Goal: Task Accomplishment & Management: Use online tool/utility

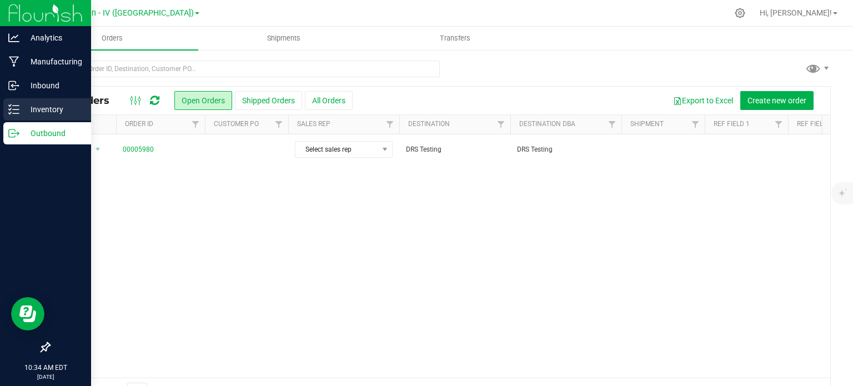
click at [23, 117] on div "Inventory" at bounding box center [47, 109] width 88 height 22
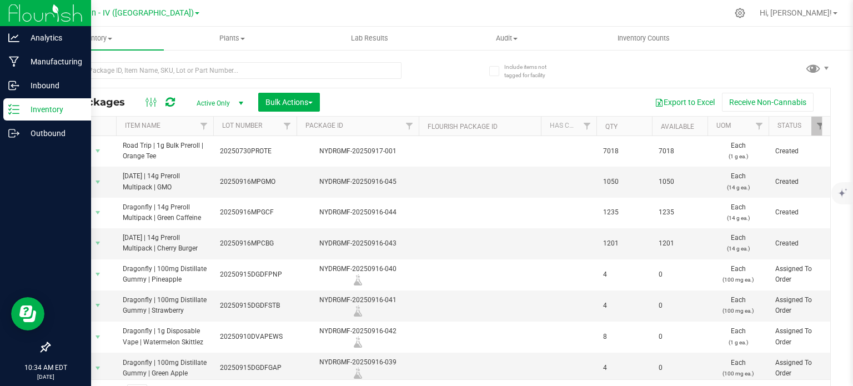
click at [160, 10] on link "Dragonfly Kitchen - IV ([GEOGRAPHIC_DATA])" at bounding box center [115, 12] width 167 height 11
click at [175, 17] on div "Dragonfly Kitchen - IV ([GEOGRAPHIC_DATA]) Dragonfly Kitchen - IV ([GEOGRAPHIC_…" at bounding box center [115, 12] width 167 height 17
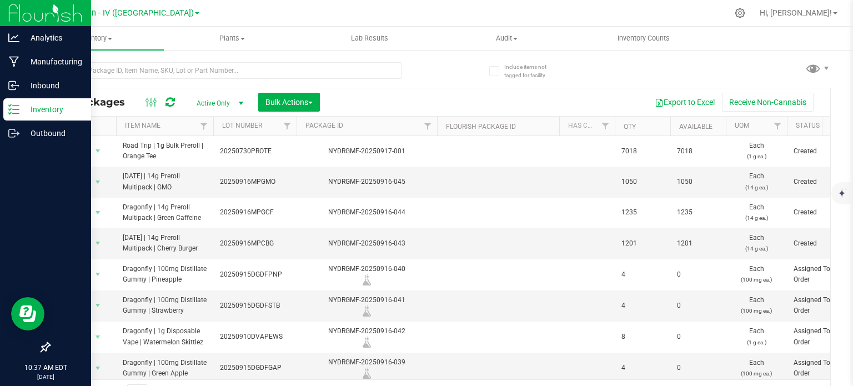
drag, startPoint x: 418, startPoint y: 129, endPoint x: 439, endPoint y: 129, distance: 20.5
click at [439, 129] on div "Actions Item Name Lot Number Package ID Flourish Package ID Has COA Qty Availab…" at bounding box center [435, 126] width 773 height 19
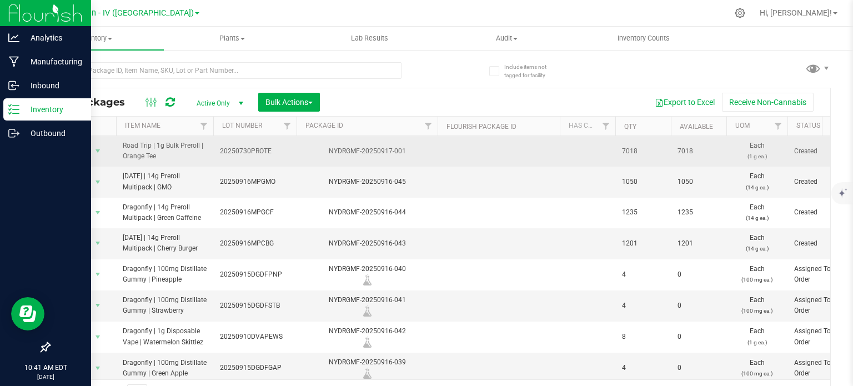
drag, startPoint x: 220, startPoint y: 148, endPoint x: 269, endPoint y: 146, distance: 49.5
click at [269, 146] on span "20250730PROTE" at bounding box center [255, 151] width 70 height 11
click at [382, 104] on div "Export to Excel Receive Non-Cannabis" at bounding box center [575, 102] width 494 height 19
click at [316, 103] on button "Bulk Actions" at bounding box center [289, 102] width 62 height 19
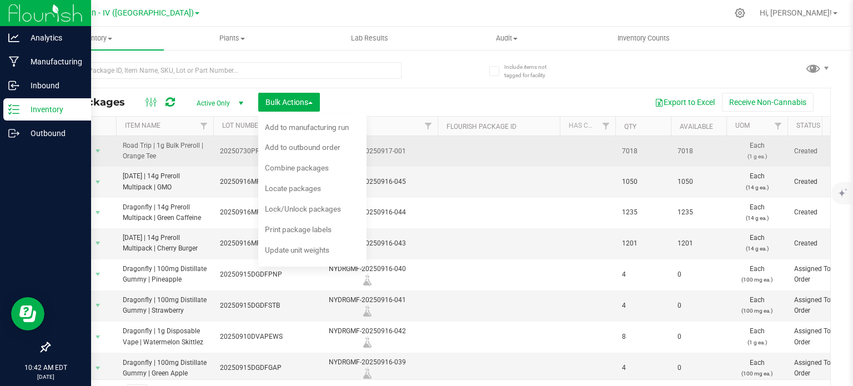
click at [370, 105] on div "Export to Excel Receive Non-Cannabis" at bounding box center [575, 102] width 494 height 19
click at [378, 95] on div "Export to Excel Receive Non-Cannabis" at bounding box center [575, 102] width 494 height 19
click at [97, 144] on span "select" at bounding box center [98, 151] width 14 height 16
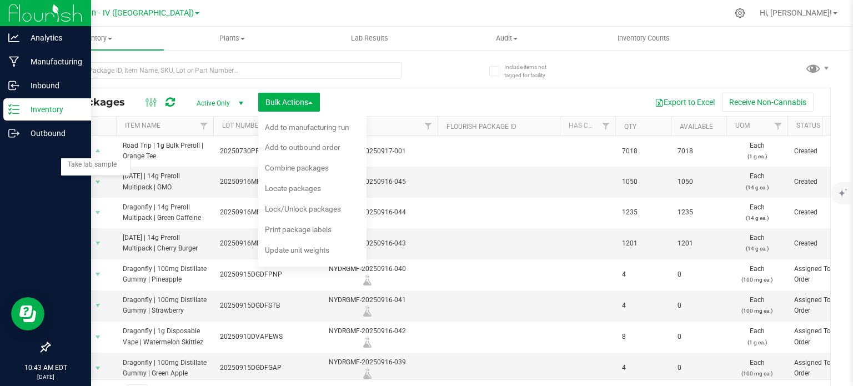
click at [413, 56] on div at bounding box center [244, 70] width 391 height 36
click at [98, 182] on span "select" at bounding box center [97, 182] width 9 height 9
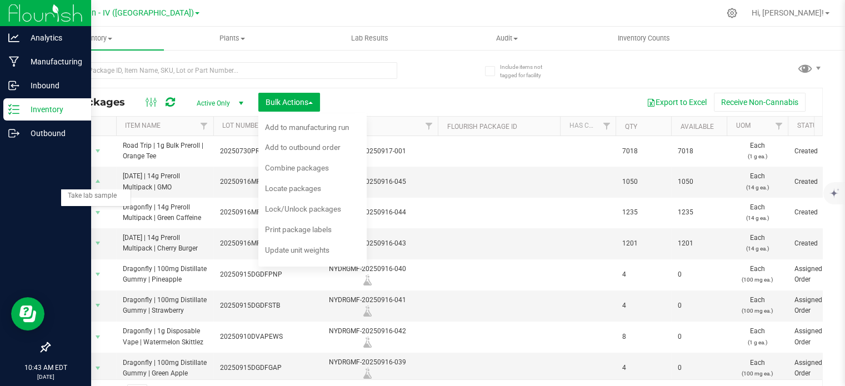
click at [441, 81] on div "All Packages Active Only Active Only Lab Samples Locked All Bulk Actions Add to…" at bounding box center [436, 229] width 774 height 355
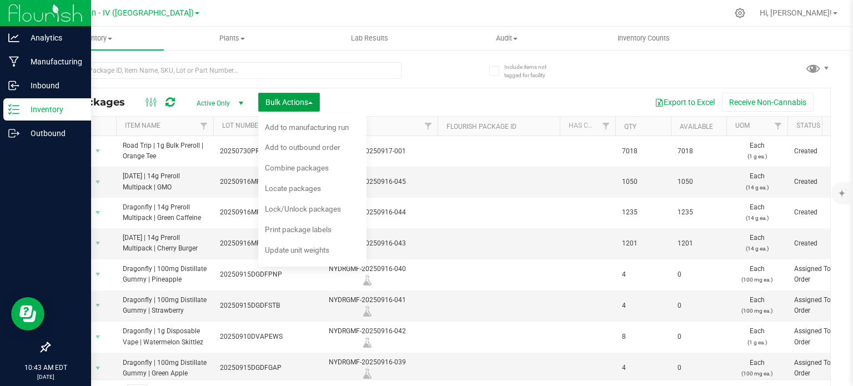
click at [309, 99] on span "Bulk Actions" at bounding box center [288, 102] width 47 height 9
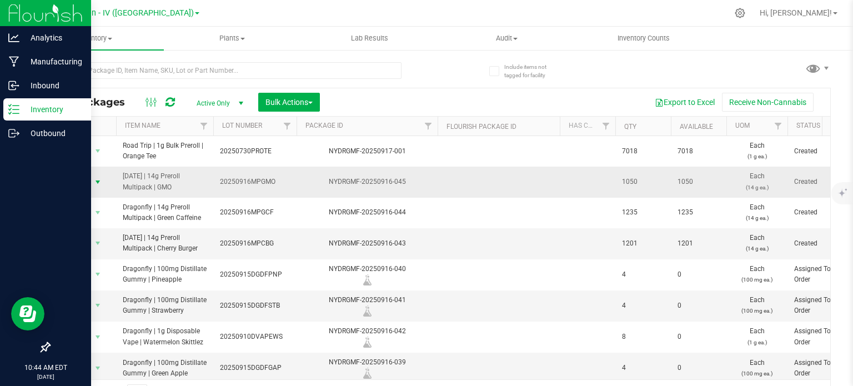
click at [96, 187] on span "select" at bounding box center [98, 182] width 14 height 16
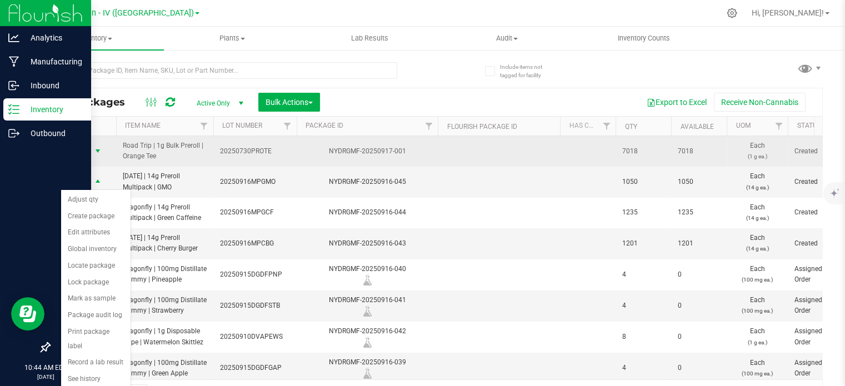
click at [96, 155] on span "select" at bounding box center [98, 151] width 14 height 16
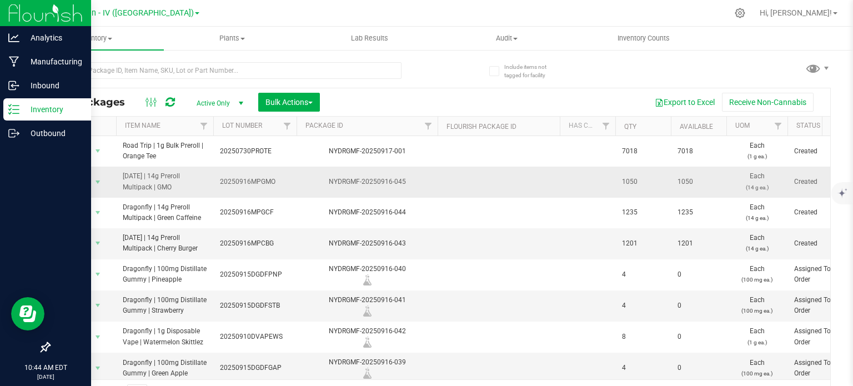
click at [147, 186] on span "[DATE] | 14g Preroll Multipack | GMO" at bounding box center [165, 181] width 84 height 21
click at [98, 187] on span "select" at bounding box center [98, 182] width 14 height 16
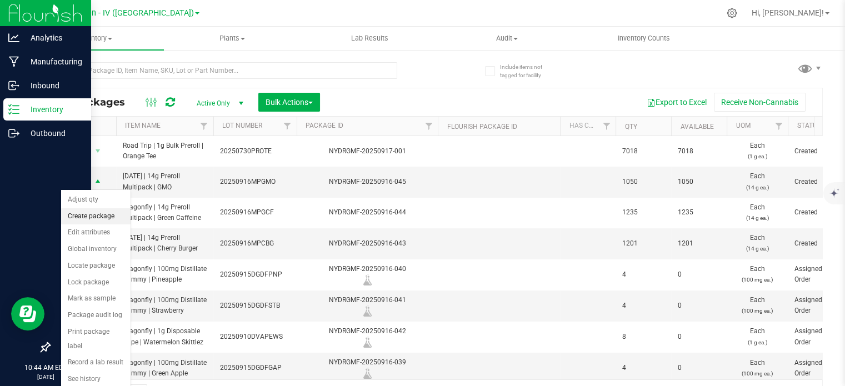
click at [101, 220] on li "Create package" at bounding box center [95, 216] width 69 height 17
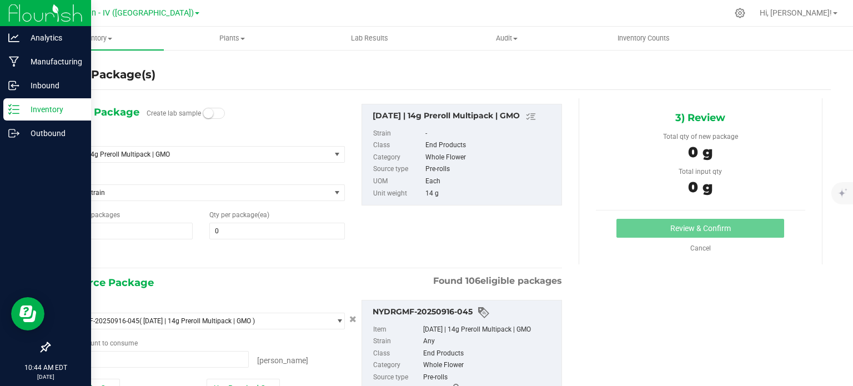
type input "0 ea"
click at [242, 157] on span "[DATE] | 14g Preroll Multipack | GMO" at bounding box center [188, 154] width 253 height 8
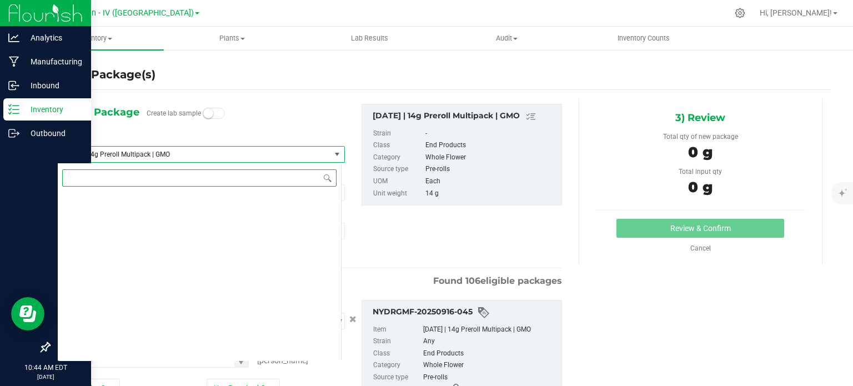
scroll to position [2477, 0]
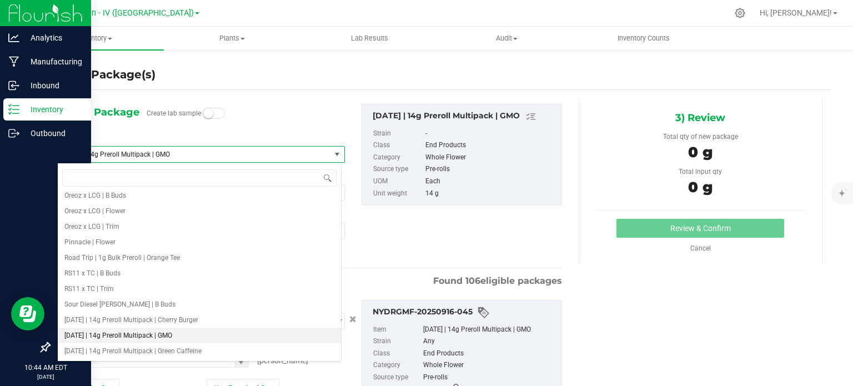
click at [242, 157] on span "[DATE] | 14g Preroll Multipack | GMO" at bounding box center [188, 154] width 253 height 8
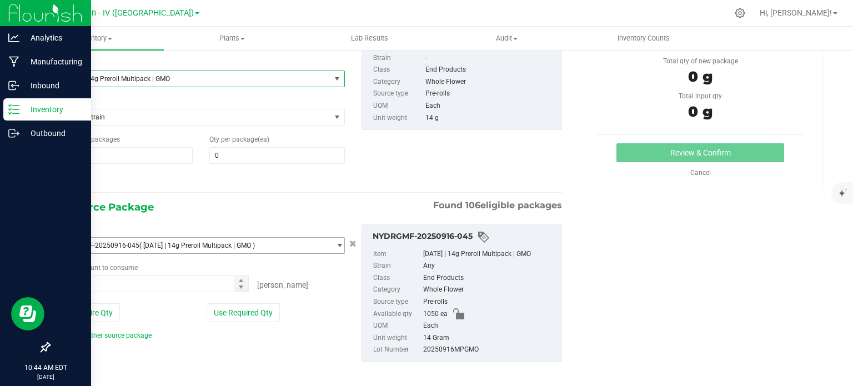
scroll to position [76, 0]
click at [300, 248] on span "NYDRGMF-20250916-045 ( [DATE] | 14g Preroll Multipack | GMO )" at bounding box center [194, 246] width 273 height 16
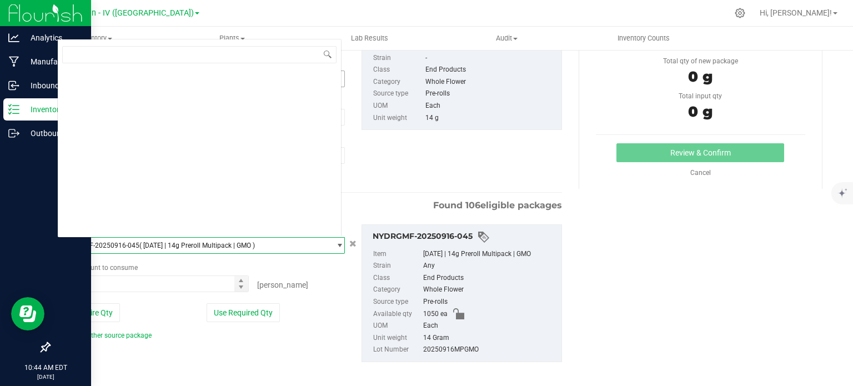
scroll to position [1482, 0]
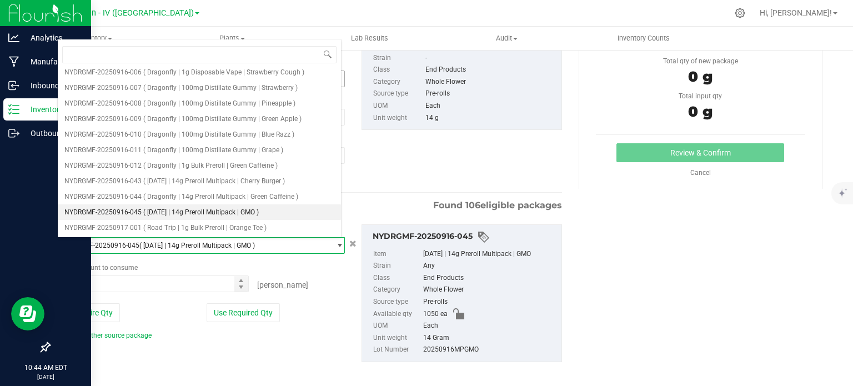
click at [300, 248] on span "NYDRGMF-20250916-045 ( [DATE] | 14g Preroll Multipack | GMO )" at bounding box center [194, 246] width 273 height 16
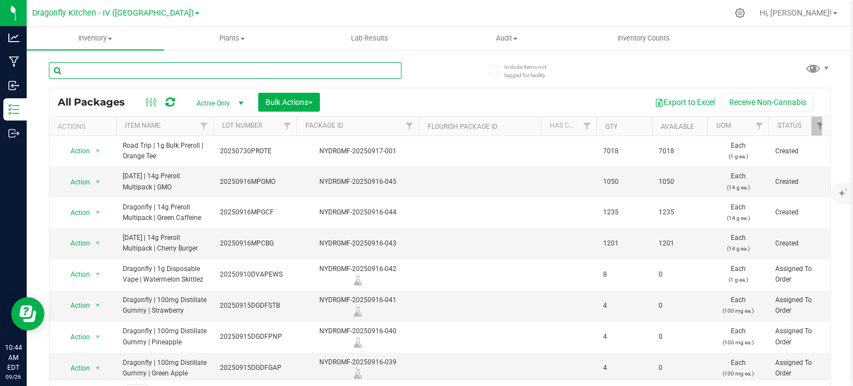
click at [119, 75] on input "text" at bounding box center [225, 70] width 353 height 17
click at [102, 180] on span "select" at bounding box center [98, 182] width 14 height 16
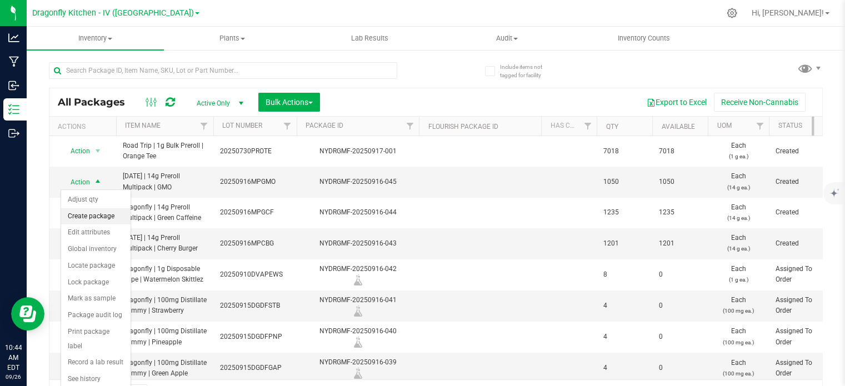
click at [103, 215] on li "Create package" at bounding box center [95, 216] width 69 height 17
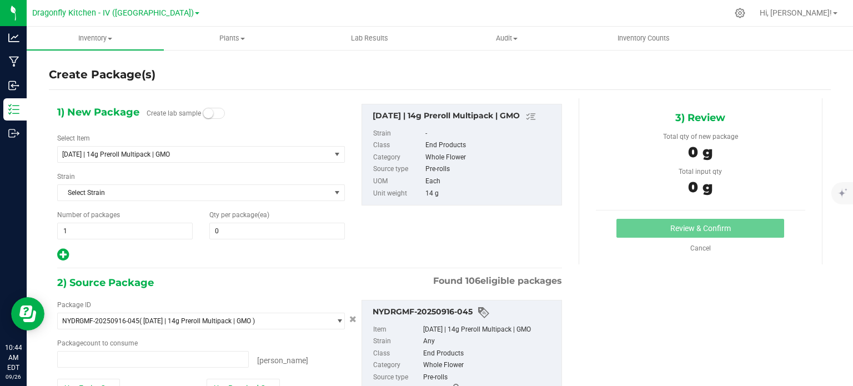
type input "0 ea"
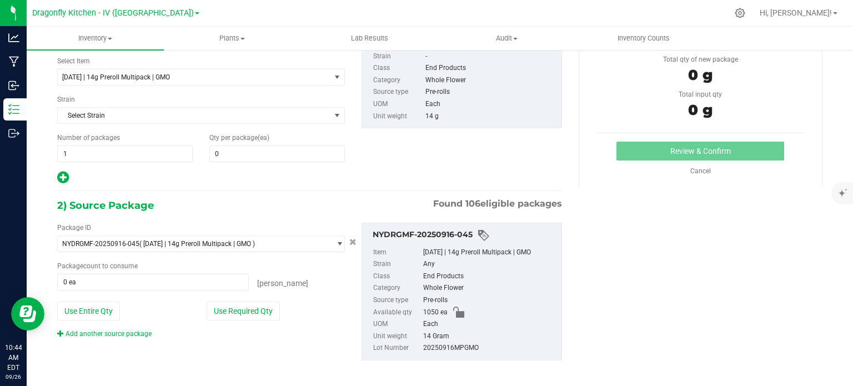
scroll to position [78, 0]
click at [300, 244] on span "NYDRGMF-20250916-045 ( [DATE] | 14g Preroll Multipack | GMO )" at bounding box center [194, 243] width 273 height 16
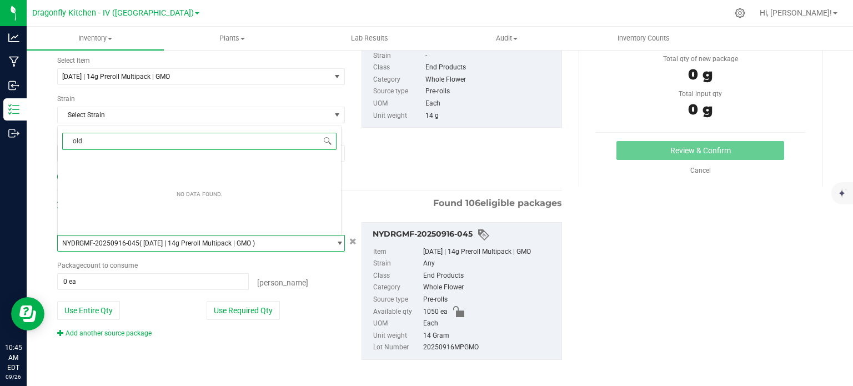
scroll to position [0, 0]
type input "o"
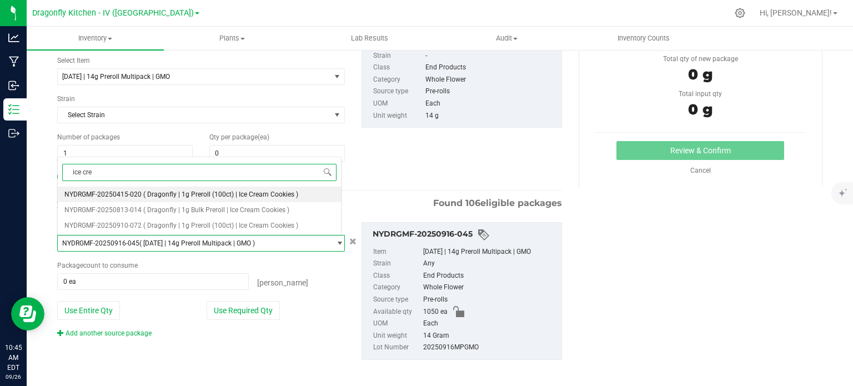
click at [253, 176] on input "ice cre" at bounding box center [199, 172] width 274 height 17
type input "i"
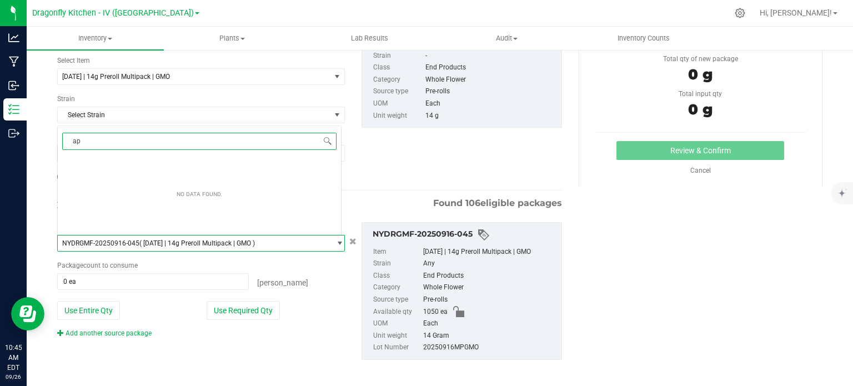
type input "a"
type input "orange"
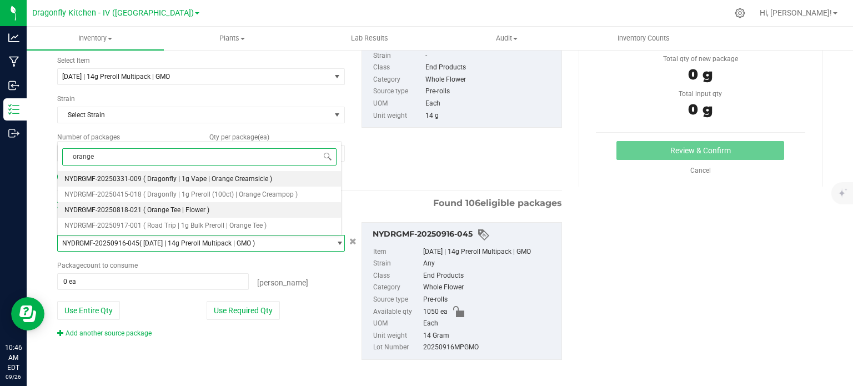
click at [206, 212] on span "( Orange Tee | Flower )" at bounding box center [176, 210] width 66 height 8
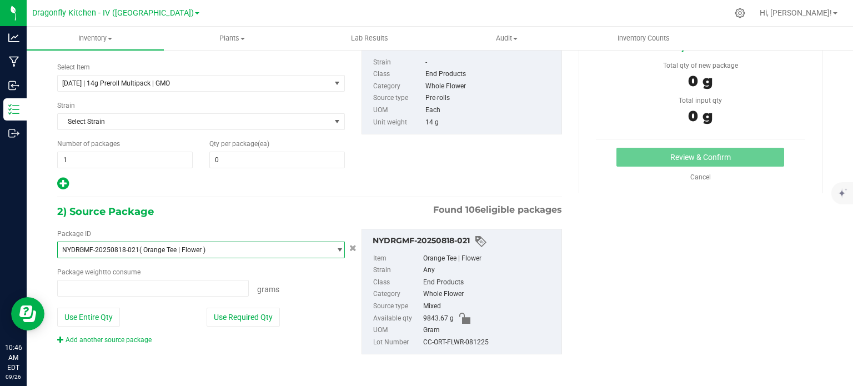
scroll to position [1151, 0]
type input "0.0000 g"
click at [227, 82] on span "[DATE] | 14g Preroll Multipack | GMO" at bounding box center [188, 84] width 253 height 8
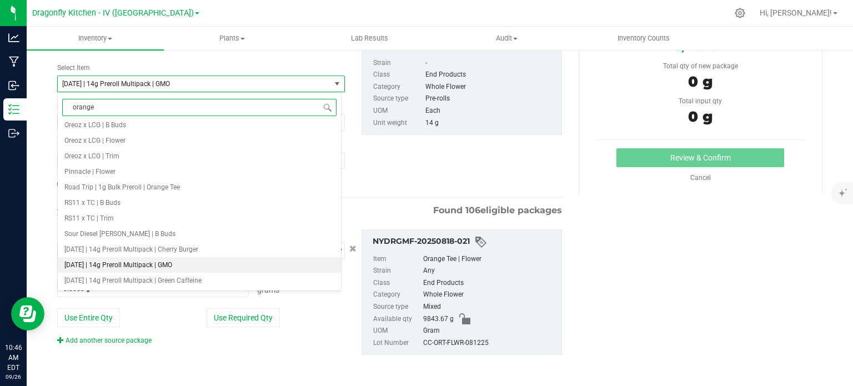
scroll to position [0, 0]
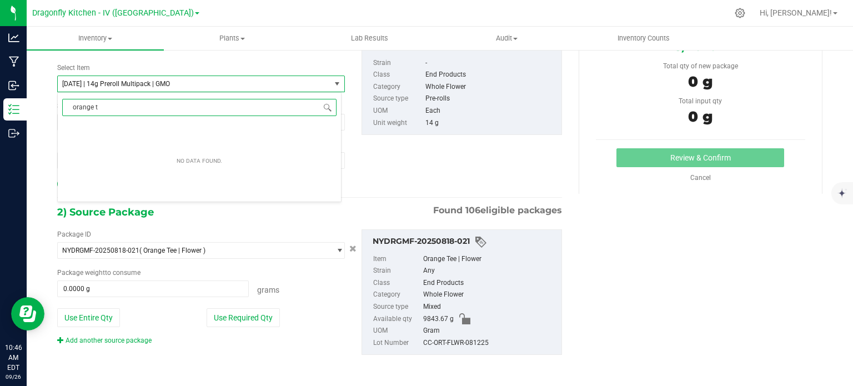
type input "orange"
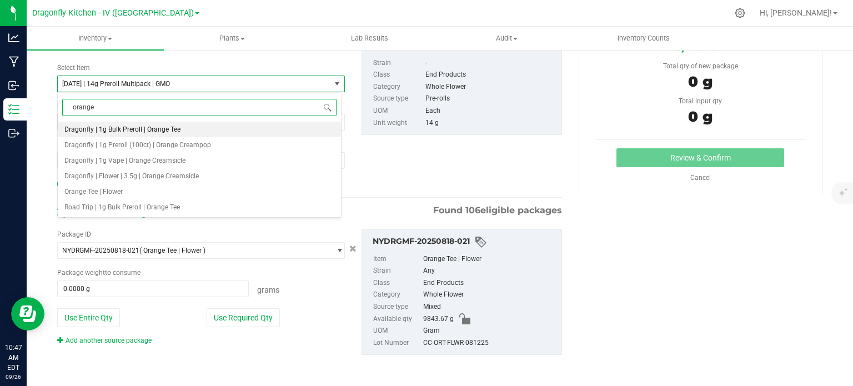
click at [188, 133] on li "Dragonfly | 1g Bulk Preroll | Orange Tee" at bounding box center [199, 130] width 283 height 16
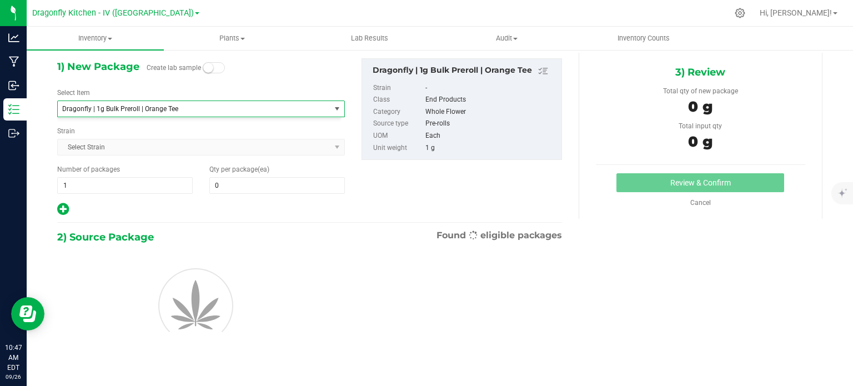
type input "0"
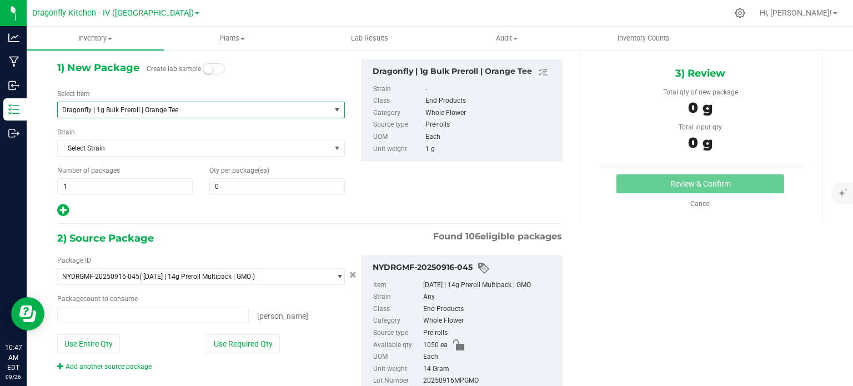
type input "0 ea"
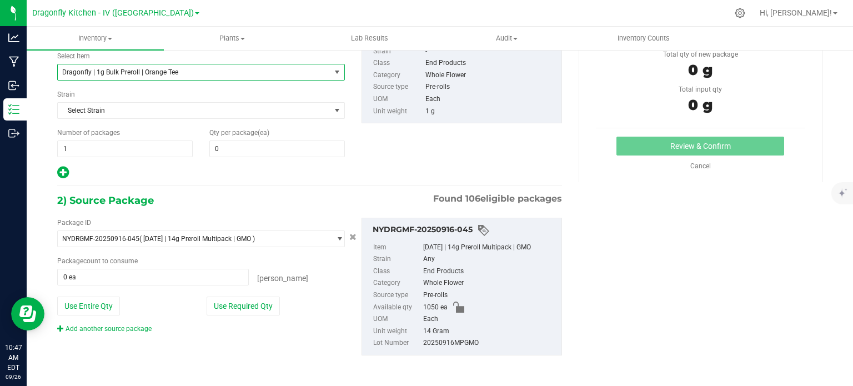
scroll to position [82, 0]
click at [219, 152] on span at bounding box center [276, 148] width 135 height 17
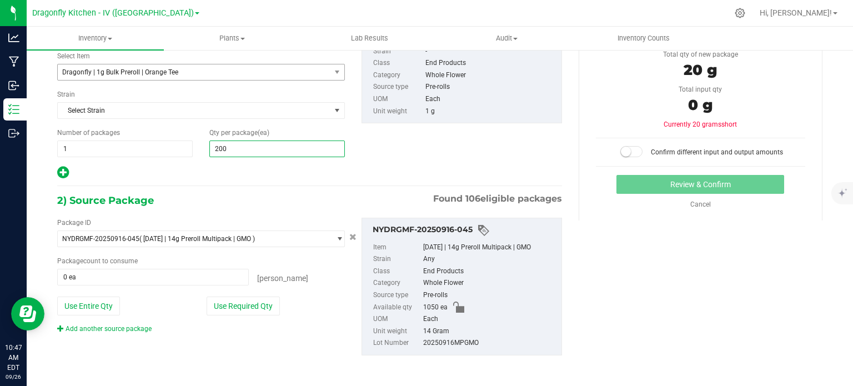
type input "2000"
type input "2,000"
click at [267, 182] on div "1) New Package Create lab sample Select Item Dragonfly | 1g Bulk Preroll | Oran…" at bounding box center [309, 197] width 521 height 363
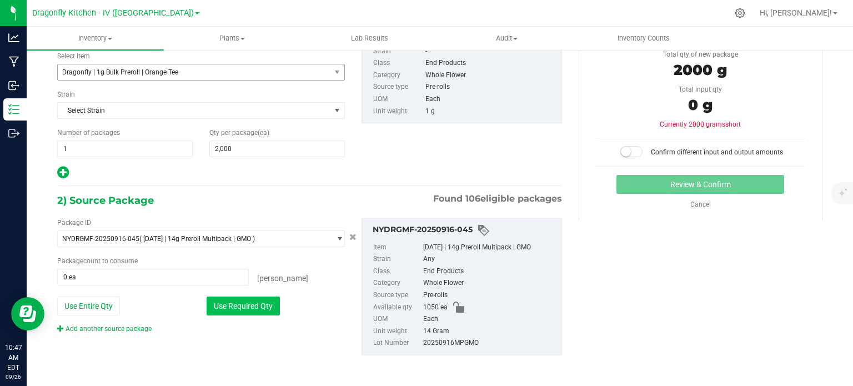
click at [227, 310] on button "Use Required Qty" at bounding box center [243, 306] width 73 height 19
type input "143 ea"
click at [692, 204] on link "Cancel" at bounding box center [700, 204] width 21 height 8
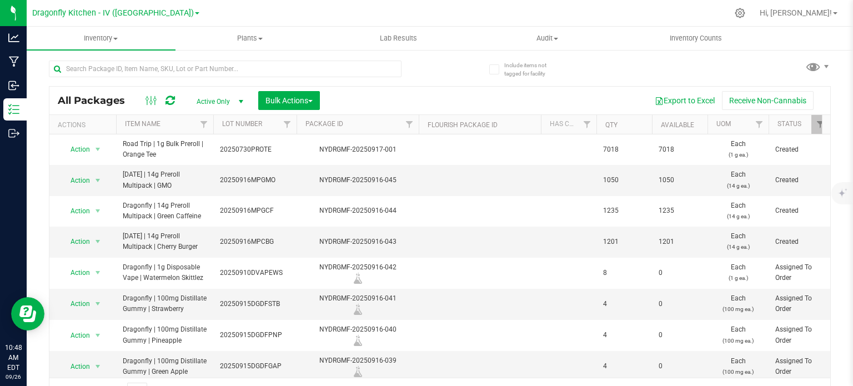
scroll to position [19, 0]
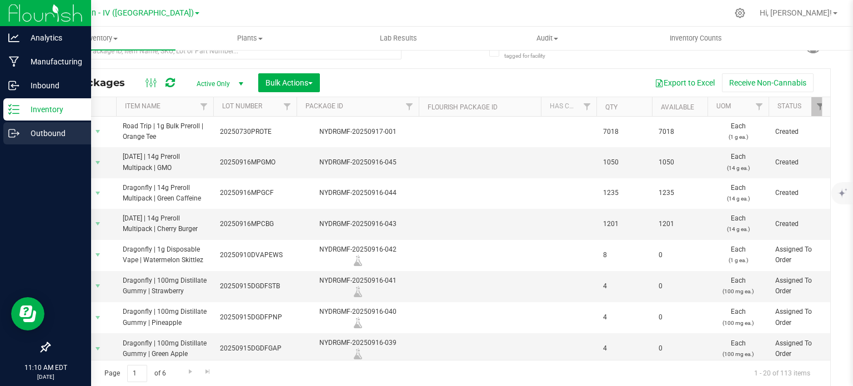
click at [42, 127] on p "Outbound" at bounding box center [52, 133] width 67 height 13
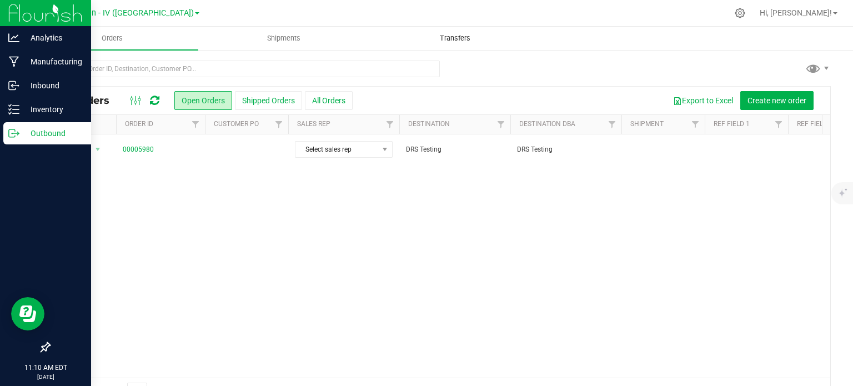
click at [433, 46] on uib-tab-heading "Transfers" at bounding box center [455, 38] width 170 height 22
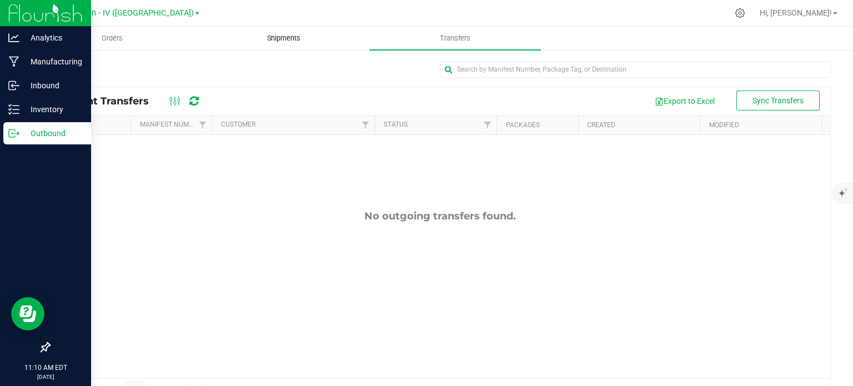
click at [237, 43] on uib-tab-heading "Shipments" at bounding box center [284, 38] width 170 height 22
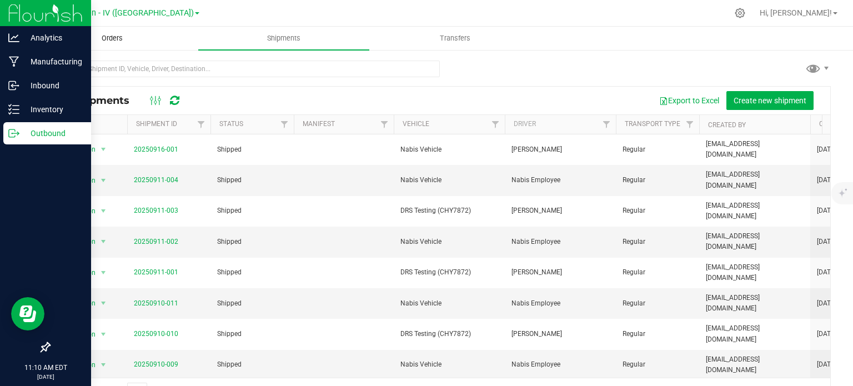
click at [127, 36] on span "Orders" at bounding box center [112, 38] width 51 height 10
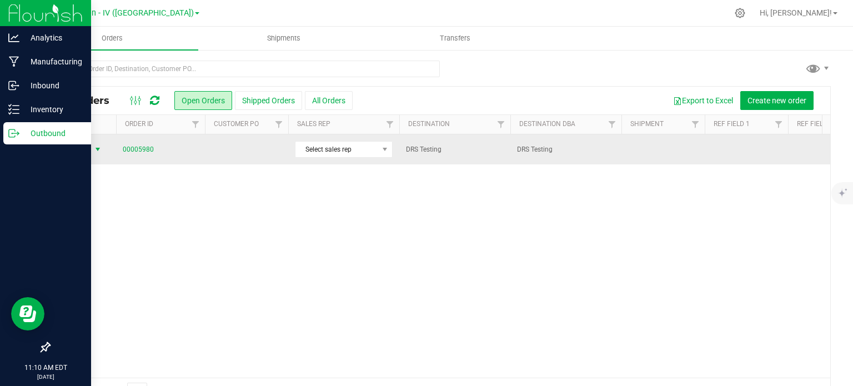
click at [77, 152] on span "Action" at bounding box center [76, 150] width 30 height 16
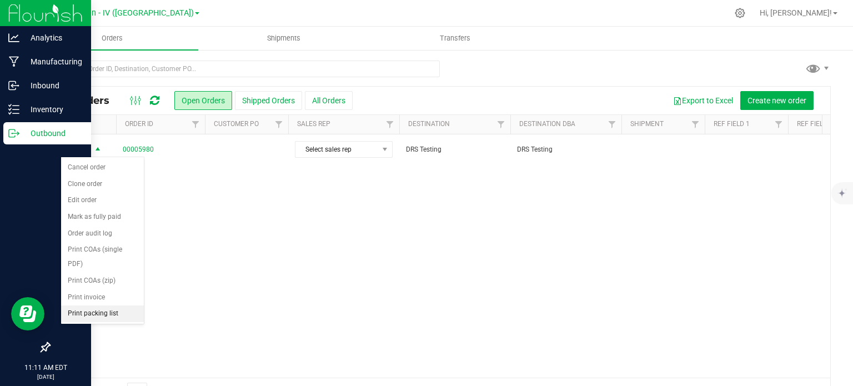
click at [115, 310] on li "Print packing list" at bounding box center [102, 313] width 83 height 17
